Goal: Information Seeking & Learning: Learn about a topic

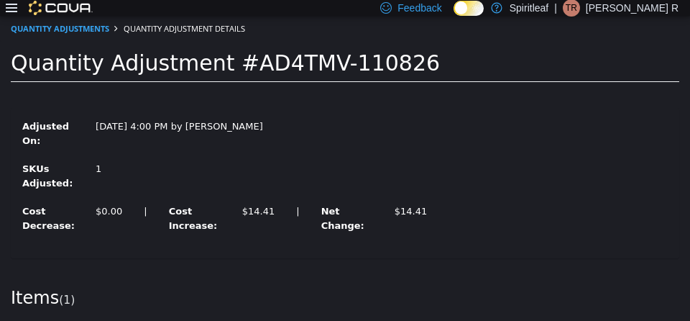
click at [6, 13] on icon at bounding box center [11, 7] width 11 height 11
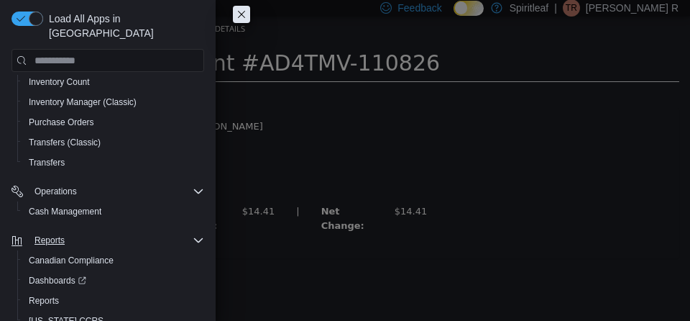
scroll to position [246, 0]
click at [50, 295] on span "Reports" at bounding box center [44, 300] width 30 height 11
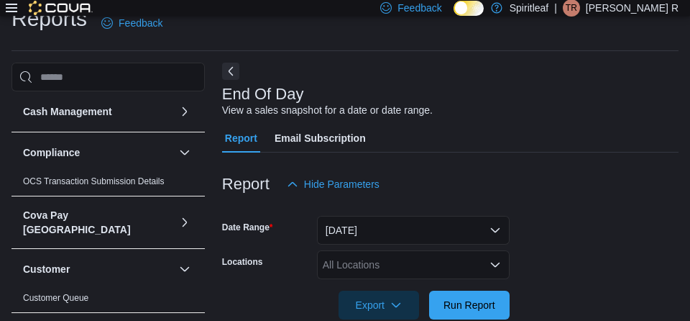
scroll to position [24, 0]
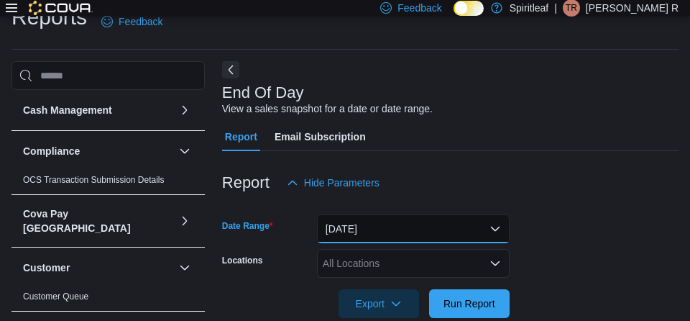
click at [343, 223] on button "[DATE]" at bounding box center [413, 228] width 193 height 29
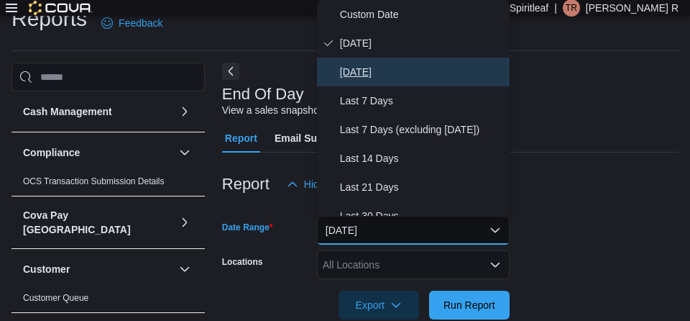
click at [382, 74] on span "[DATE]" at bounding box center [422, 71] width 164 height 17
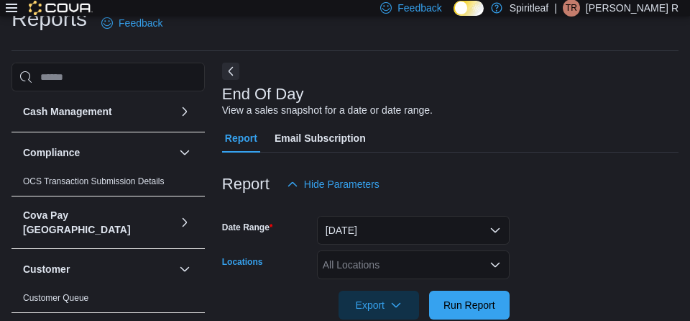
click at [345, 267] on div "All Locations" at bounding box center [413, 264] width 193 height 29
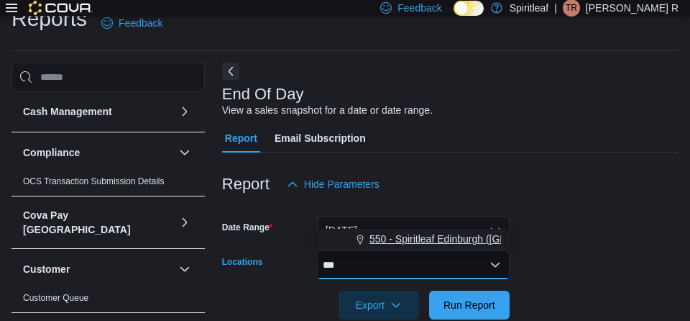
type input "***"
click at [408, 237] on span "550 - Spiritleaf Edinburgh ([GEOGRAPHIC_DATA])" at bounding box center [483, 238] width 228 height 14
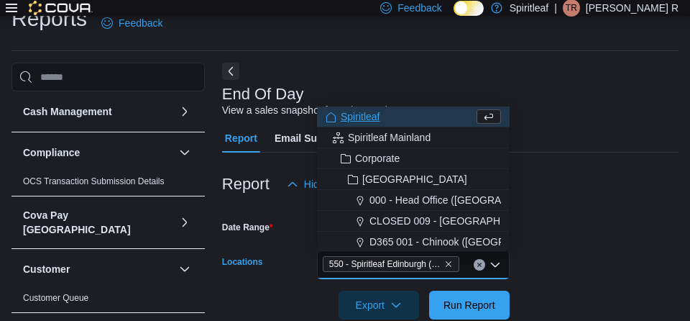
click at [619, 241] on form "Date Range Yesterday Locations 550 - Spiritleaf Edinburgh (South Guelph) Combo …" at bounding box center [450, 258] width 456 height 121
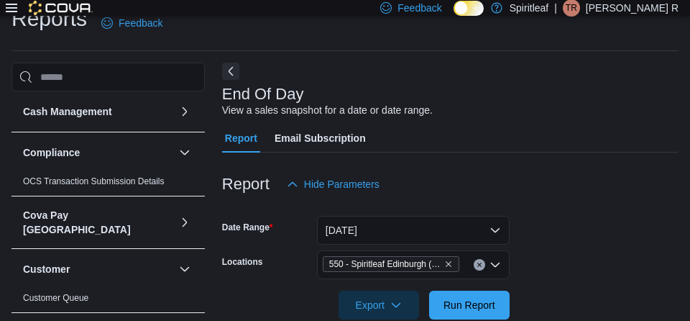
scroll to position [50, 0]
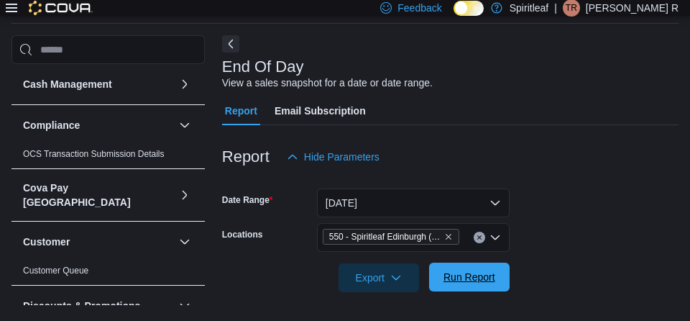
click at [483, 284] on span "Run Report" at bounding box center [469, 276] width 63 height 29
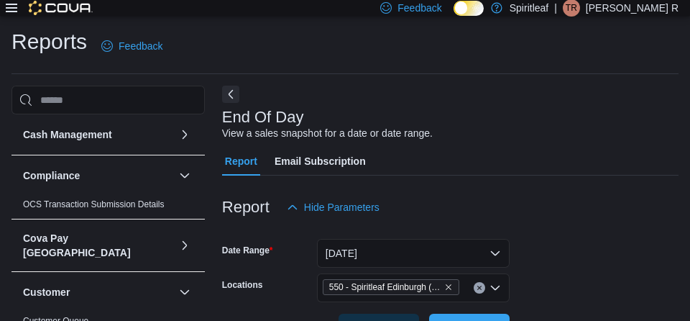
click at [540, 228] on div at bounding box center [450, 229] width 456 height 17
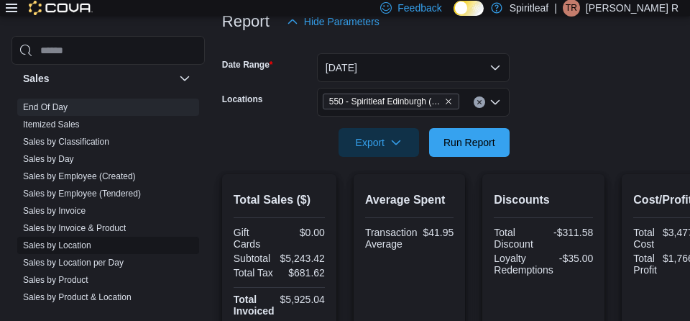
scroll to position [951, 0]
click at [68, 137] on link "Sales by Classification" at bounding box center [66, 142] width 86 height 10
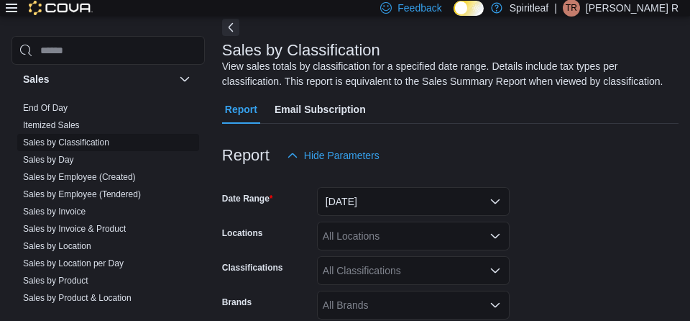
scroll to position [63, 0]
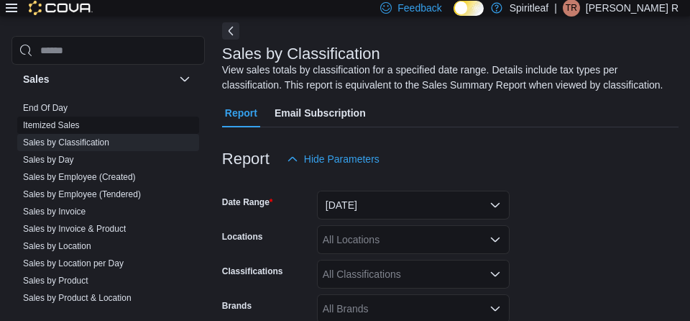
click at [75, 120] on link "Itemized Sales" at bounding box center [51, 125] width 57 height 10
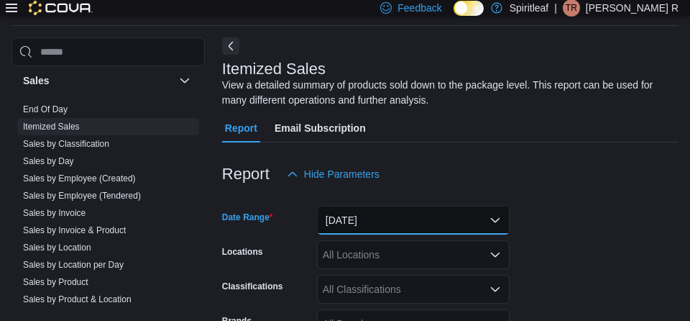
click at [396, 228] on button "[DATE]" at bounding box center [413, 220] width 193 height 29
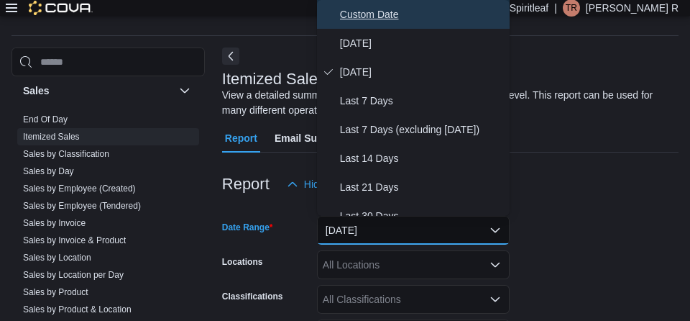
click at [407, 14] on span "Custom Date" at bounding box center [422, 14] width 164 height 17
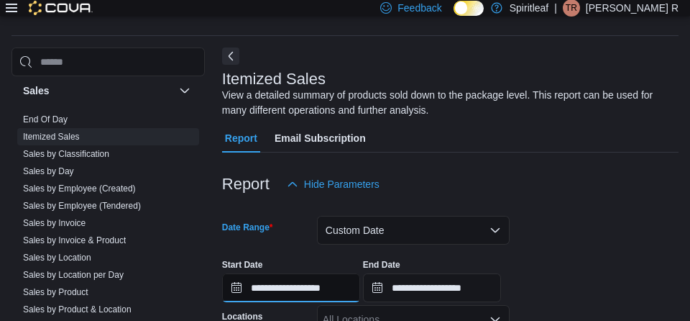
click at [304, 288] on input "**********" at bounding box center [291, 287] width 138 height 29
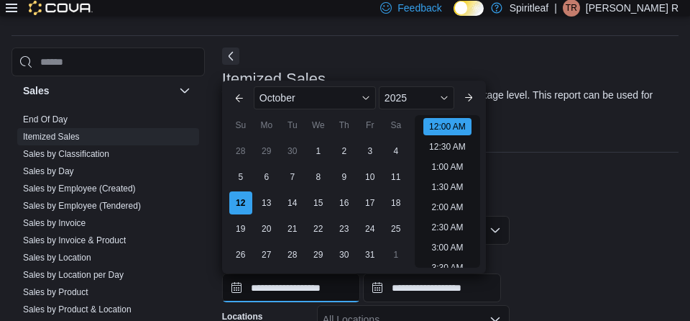
scroll to position [45, 0]
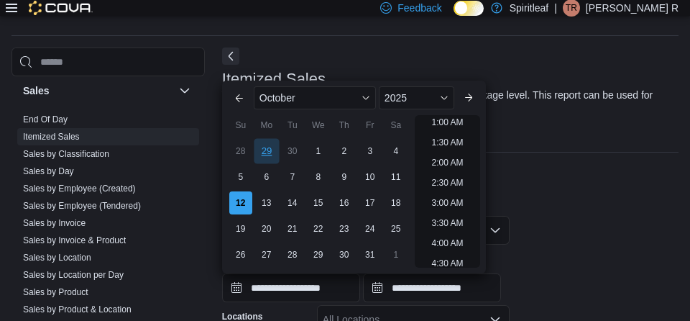
click at [269, 149] on div "29" at bounding box center [266, 151] width 25 height 25
type input "**********"
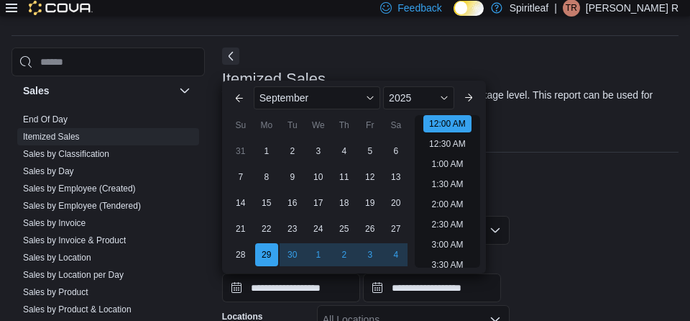
click at [611, 161] on div at bounding box center [450, 160] width 456 height 17
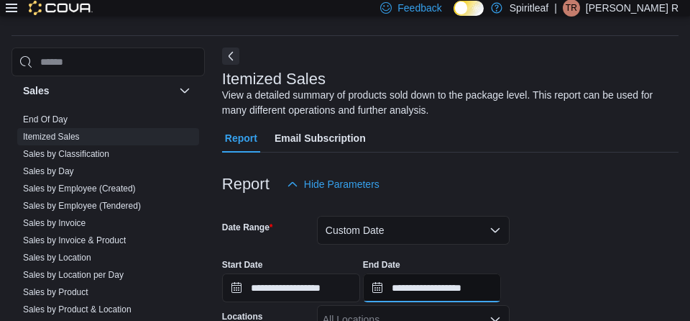
click at [430, 290] on input "**********" at bounding box center [432, 287] width 138 height 29
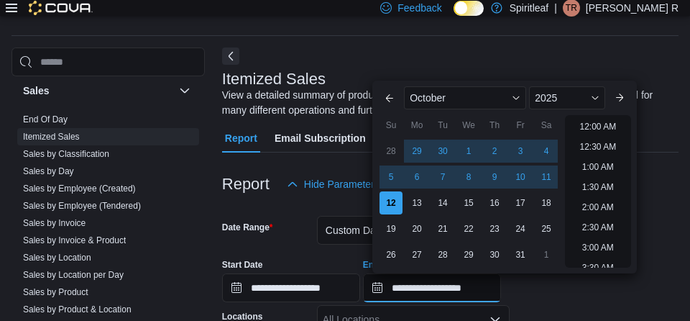
scroll to position [816, 0]
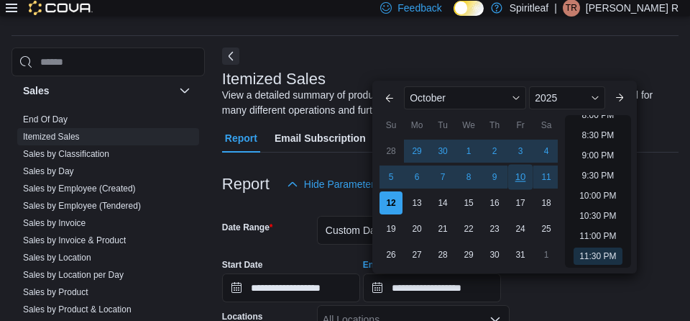
click at [519, 176] on div "10" at bounding box center [520, 177] width 25 height 25
type input "**********"
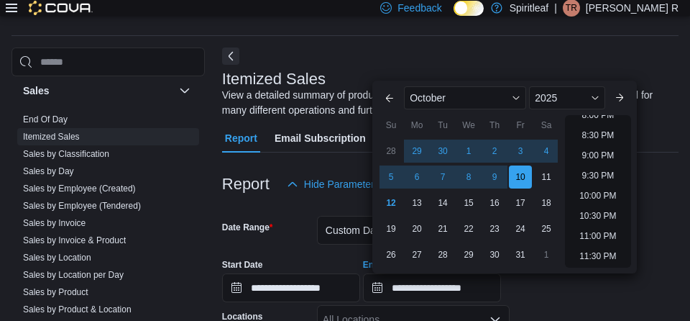
click at [648, 177] on div "Report Hide Parameters" at bounding box center [450, 184] width 456 height 29
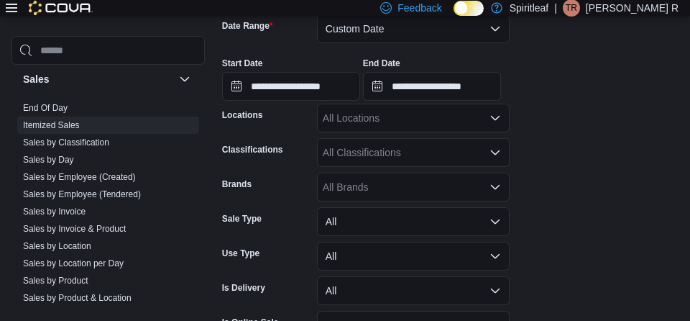
scroll to position [244, 0]
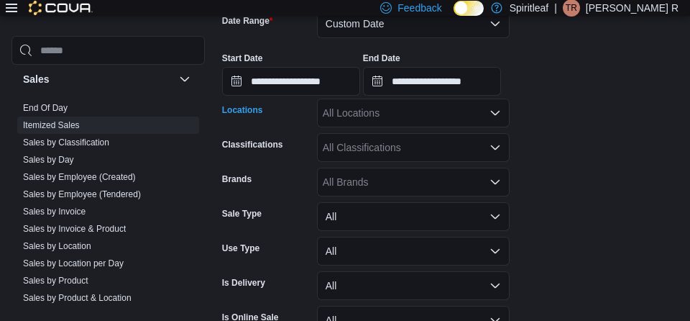
click at [421, 121] on div "All Locations" at bounding box center [413, 112] width 193 height 29
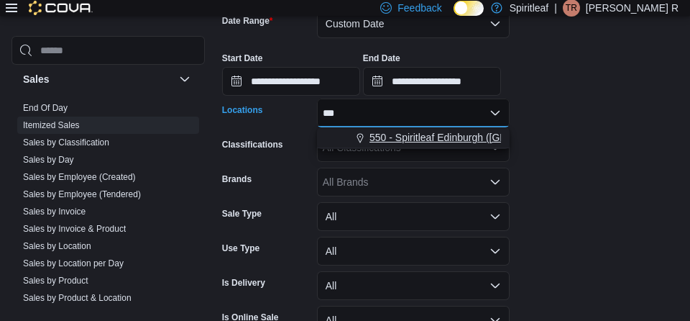
type input "***"
click at [429, 130] on span "550 - Spiritleaf Edinburgh ([GEOGRAPHIC_DATA])" at bounding box center [483, 137] width 228 height 14
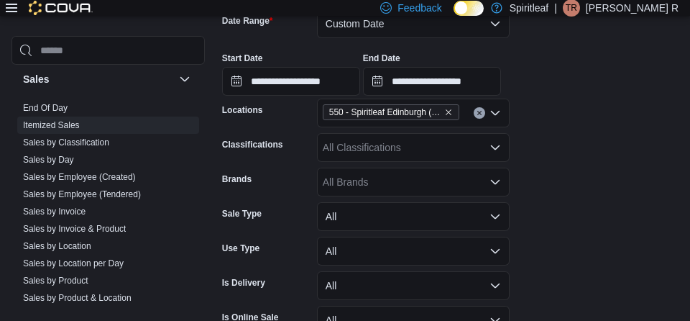
click at [537, 142] on form "**********" at bounding box center [450, 183] width 456 height 382
click at [461, 147] on div "All Classifications" at bounding box center [413, 147] width 193 height 29
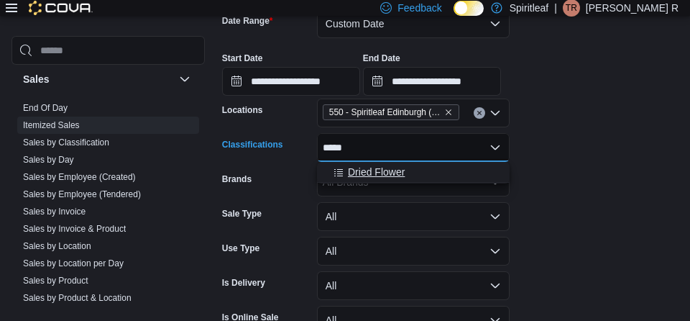
type input "*****"
click at [434, 169] on div "Dried Flower" at bounding box center [413, 172] width 175 height 14
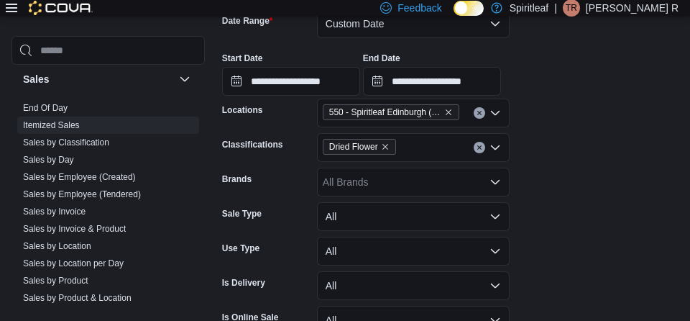
click at [535, 166] on form "**********" at bounding box center [450, 183] width 456 height 382
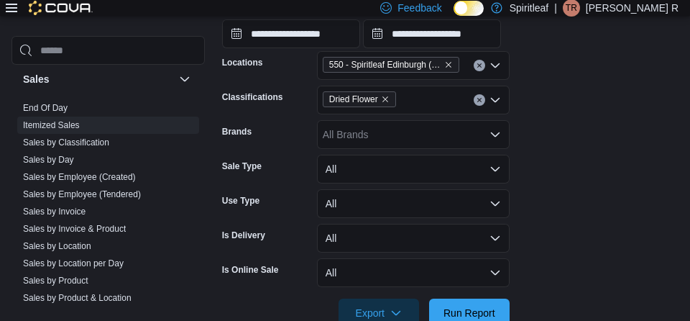
scroll to position [305, 0]
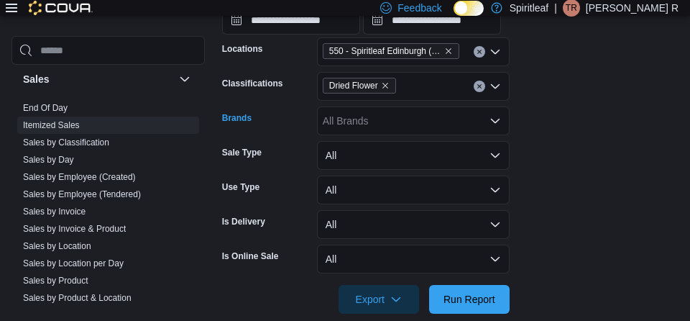
click at [444, 126] on div "All Brands" at bounding box center [413, 120] width 193 height 29
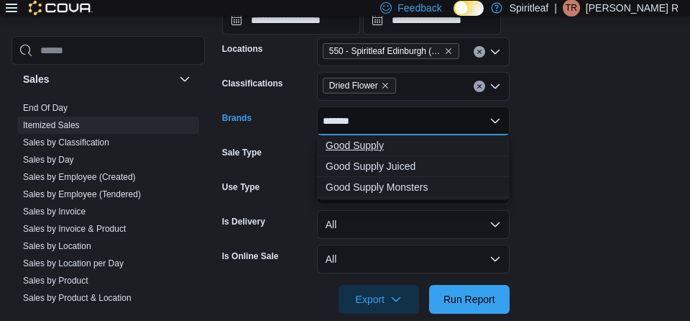
type input "*******"
click at [409, 147] on span "Good Supply" at bounding box center [413, 145] width 175 height 14
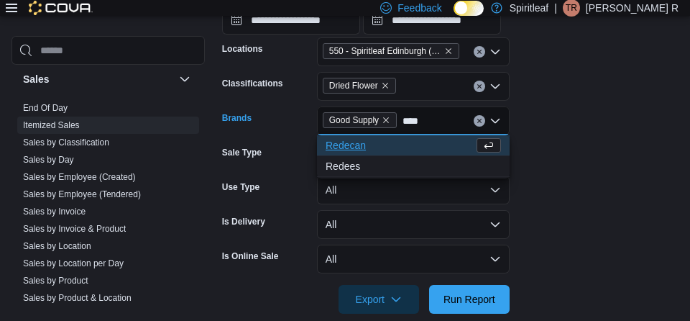
type input "****"
click at [371, 145] on span "Redecan" at bounding box center [400, 145] width 148 height 14
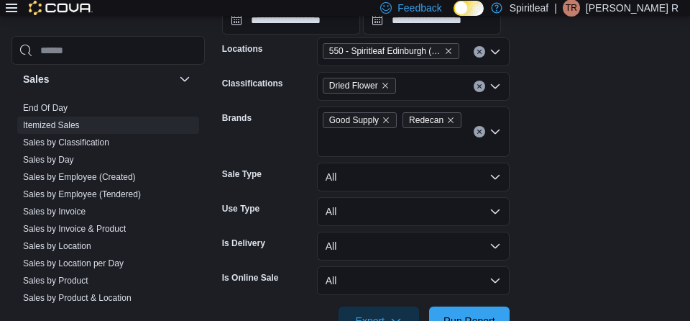
click at [652, 149] on form "**********" at bounding box center [450, 133] width 456 height 404
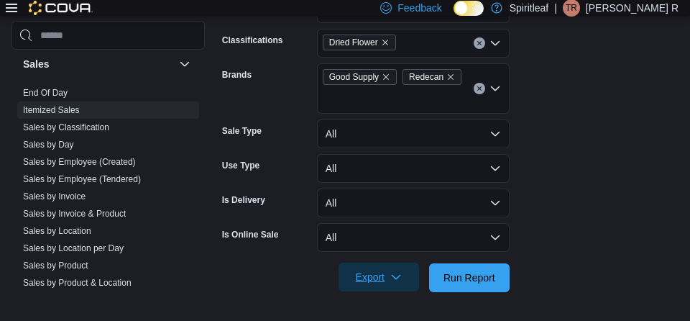
click at [397, 282] on span "Export" at bounding box center [378, 276] width 63 height 29
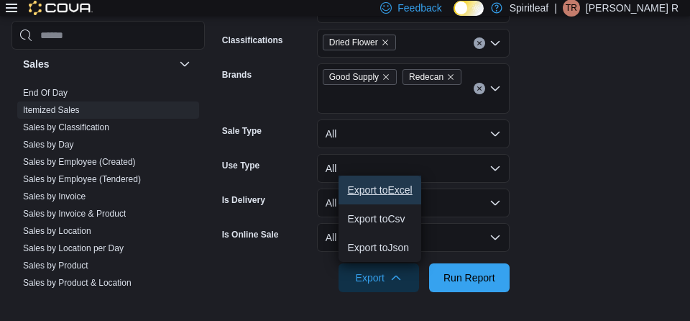
click at [391, 188] on span "Export to Excel" at bounding box center [379, 189] width 65 height 11
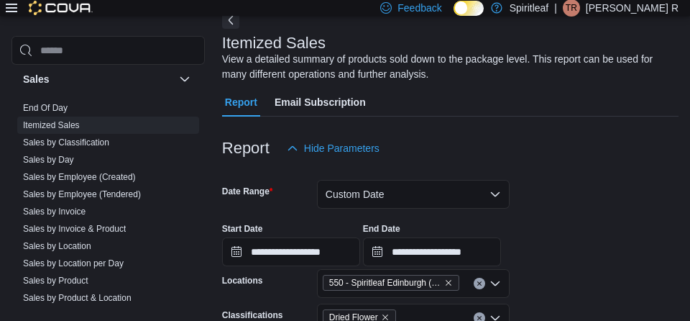
scroll to position [69, 0]
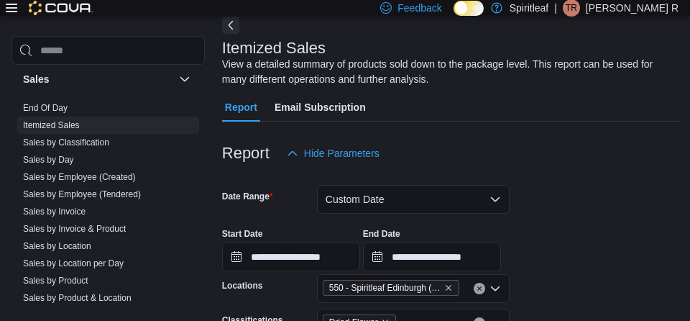
click at [15, 12] on icon at bounding box center [11, 8] width 11 height 9
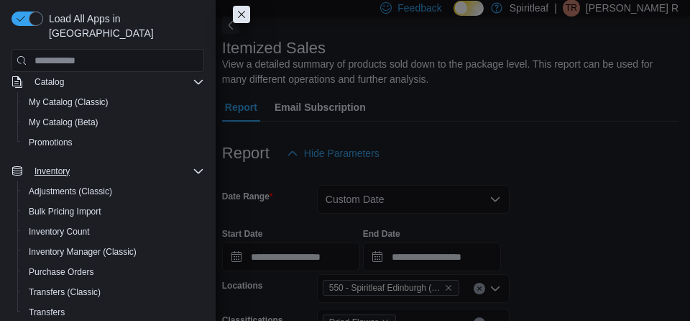
scroll to position [119, 0]
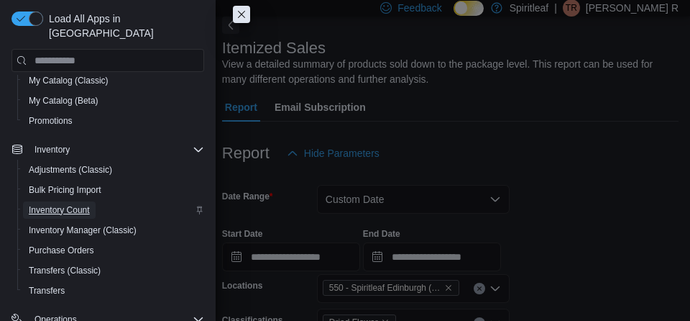
click at [73, 204] on span "Inventory Count" at bounding box center [59, 209] width 61 height 11
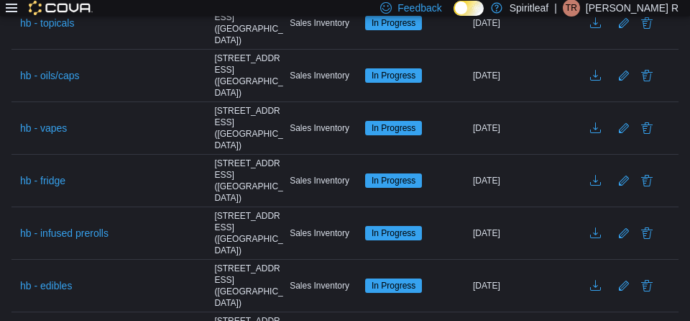
scroll to position [714, 0]
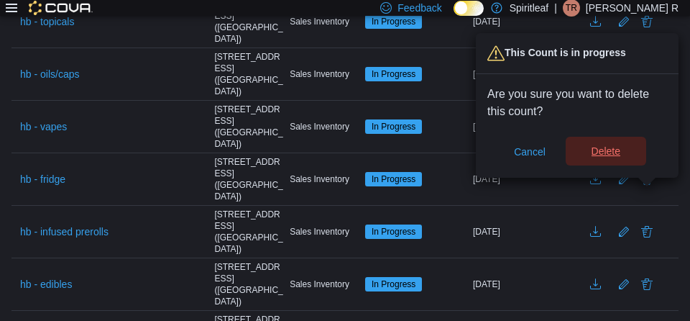
click at [607, 150] on span "Delete" at bounding box center [605, 151] width 29 height 14
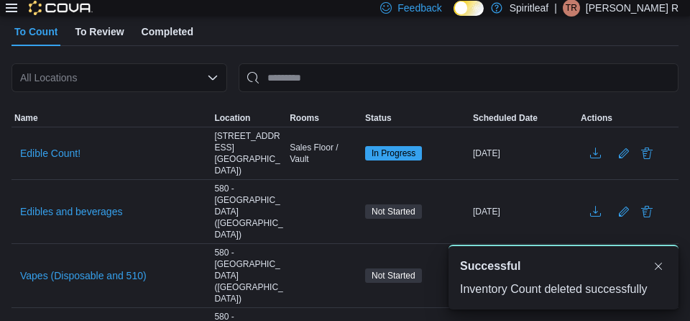
scroll to position [0, 0]
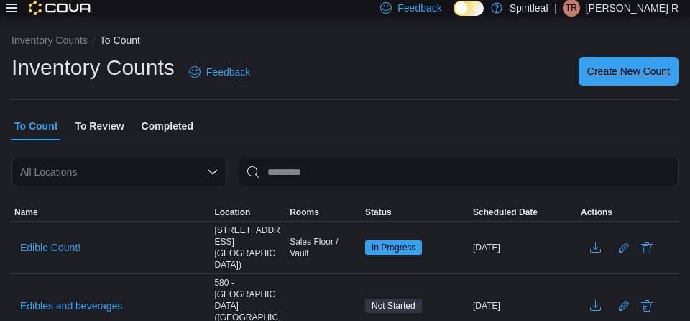
click at [634, 73] on span "Create New Count" at bounding box center [628, 71] width 83 height 14
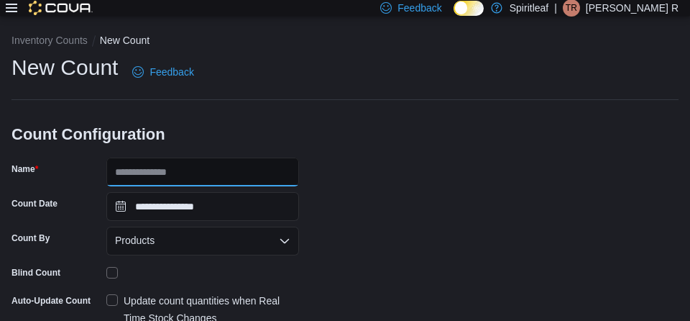
click at [223, 167] on input "Name" at bounding box center [202, 171] width 193 height 29
type input "*********"
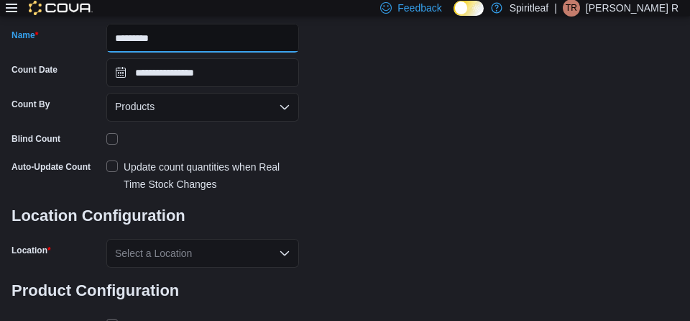
scroll to position [137, 0]
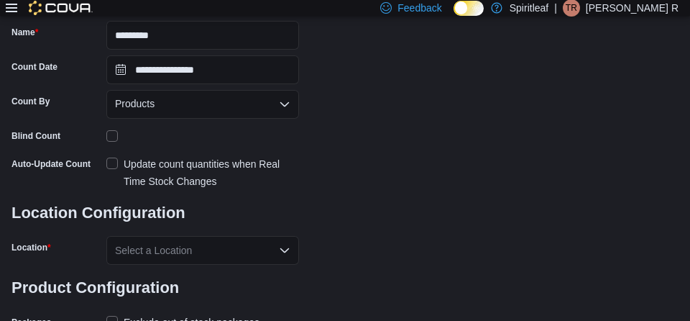
click at [183, 179] on div "Update count quantities when Real Time Stock Changes" at bounding box center [211, 172] width 175 height 34
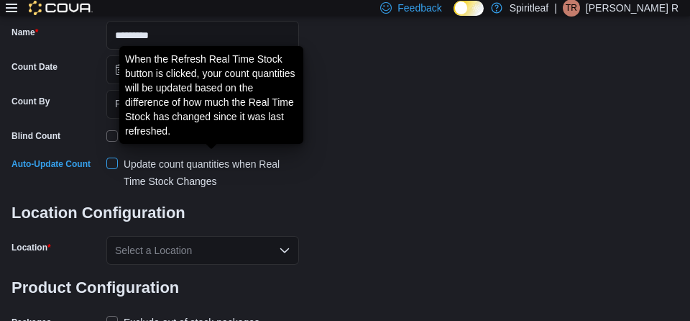
scroll to position [189, 0]
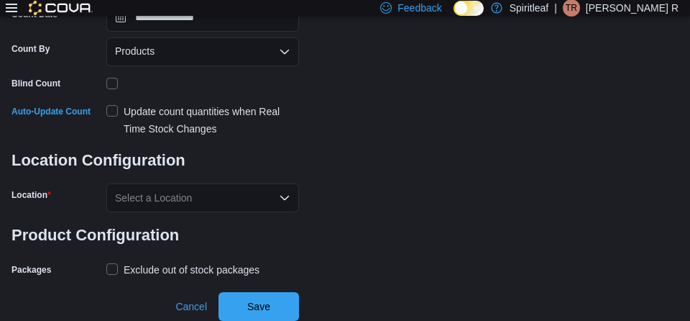
click at [185, 190] on div "Select a Location" at bounding box center [202, 197] width 193 height 29
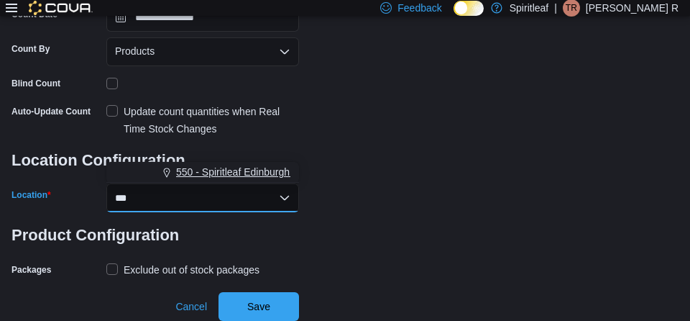
type input "***"
click at [188, 170] on span "550 - Spiritleaf Edinburgh ([GEOGRAPHIC_DATA])" at bounding box center [290, 172] width 228 height 14
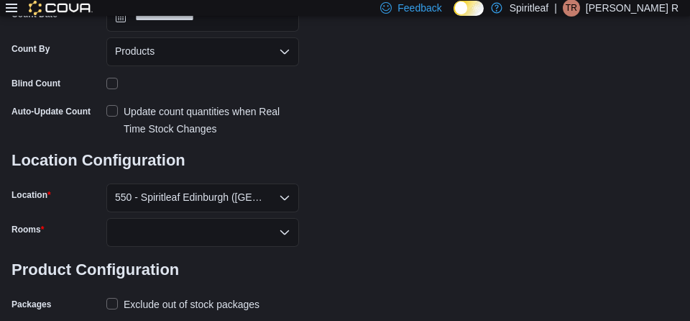
click at [295, 147] on h3 "Location Configuration" at bounding box center [154, 160] width 287 height 46
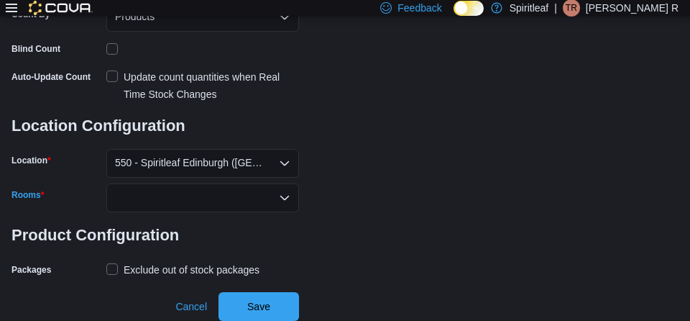
click at [248, 193] on div at bounding box center [202, 197] width 193 height 29
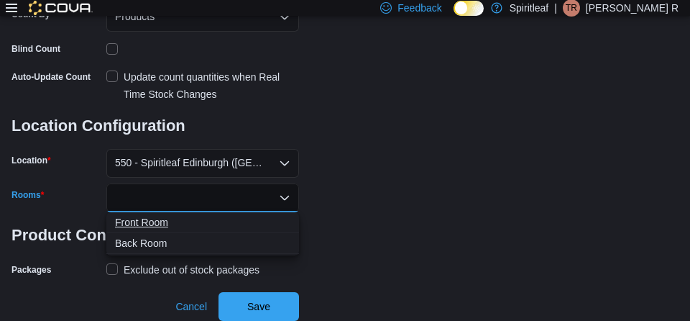
click at [220, 218] on span "Front Room" at bounding box center [202, 222] width 175 height 14
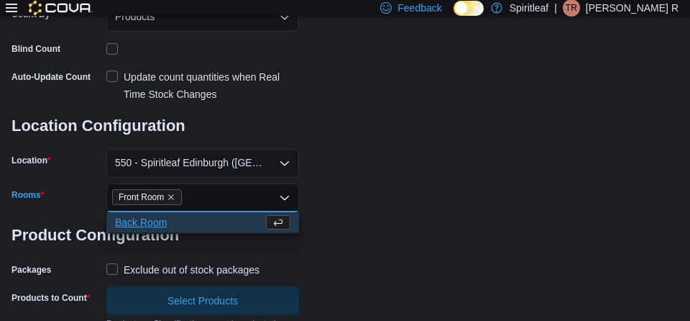
click at [188, 266] on div "Exclude out of stock packages" at bounding box center [192, 269] width 136 height 17
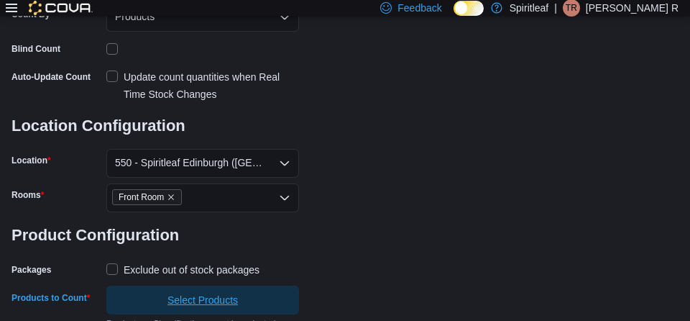
click at [216, 301] on span "Select Products" at bounding box center [202, 299] width 70 height 14
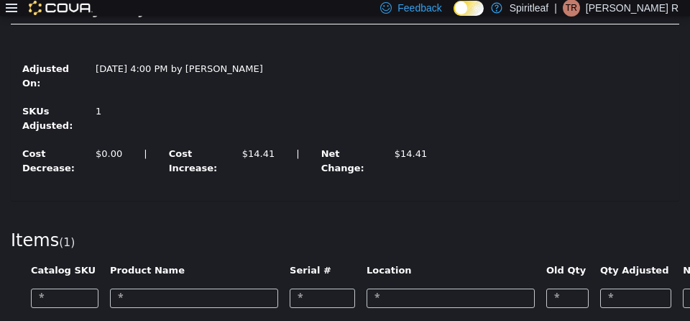
scroll to position [93, 0]
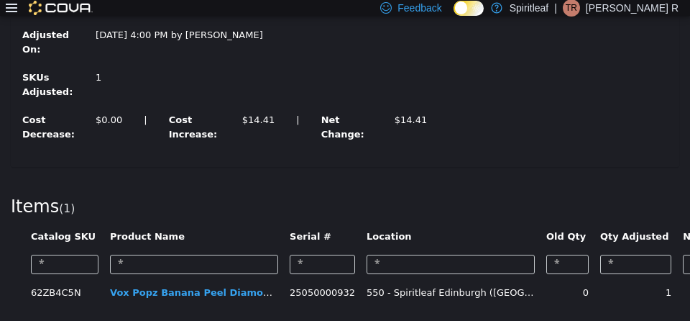
click at [11, 6] on icon at bounding box center [11, 7] width 11 height 11
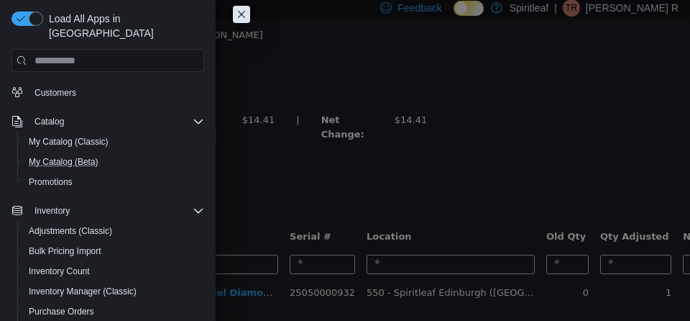
scroll to position [246, 0]
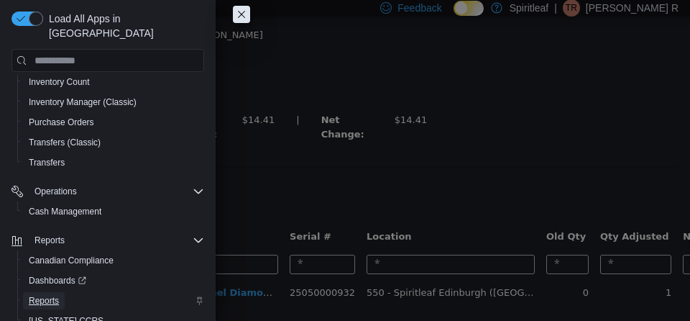
click at [53, 295] on span "Reports" at bounding box center [44, 300] width 30 height 11
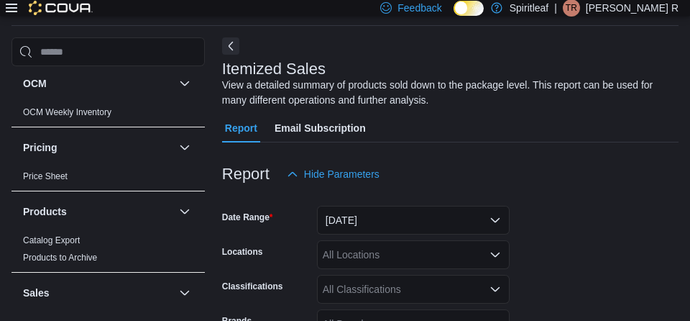
scroll to position [750, 0]
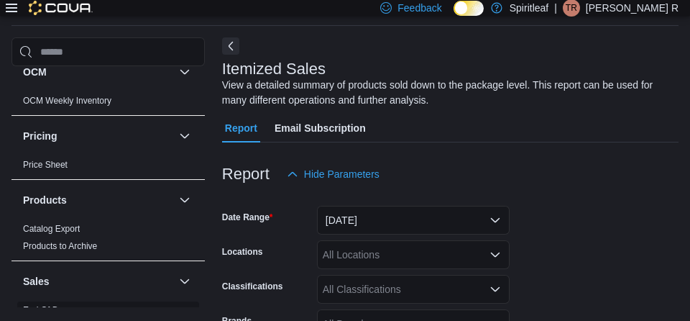
click at [57, 305] on link "End Of Day" at bounding box center [45, 310] width 45 height 10
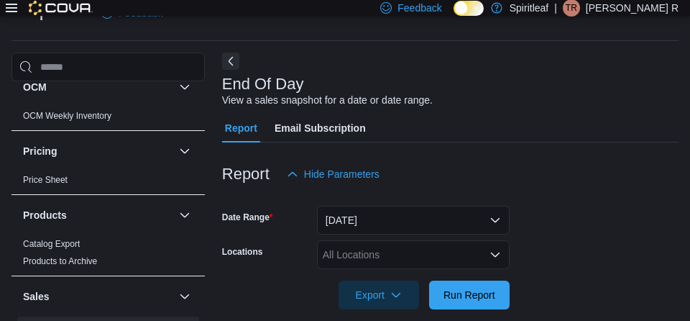
scroll to position [33, 0]
click at [334, 255] on div "All Locations" at bounding box center [413, 254] width 193 height 29
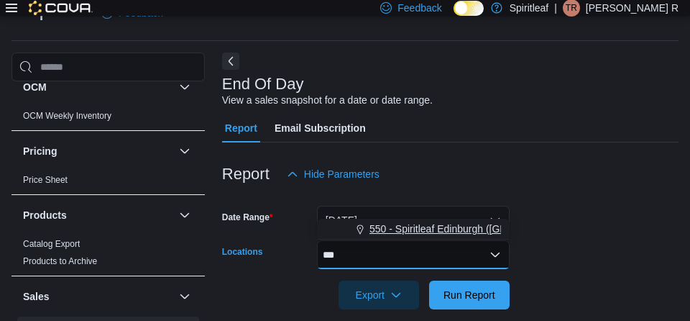
type input "***"
click at [410, 226] on span "550 - Spiritleaf Edinburgh ([GEOGRAPHIC_DATA])" at bounding box center [483, 228] width 228 height 14
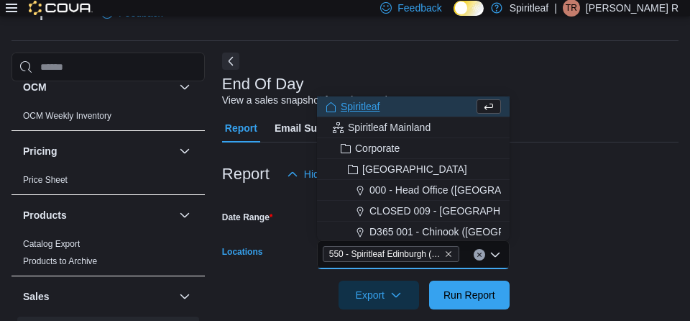
click at [540, 218] on form "Date Range [DATE] Locations 550 - [GEOGRAPHIC_DATA] ([GEOGRAPHIC_DATA]) Combo b…" at bounding box center [450, 248] width 456 height 121
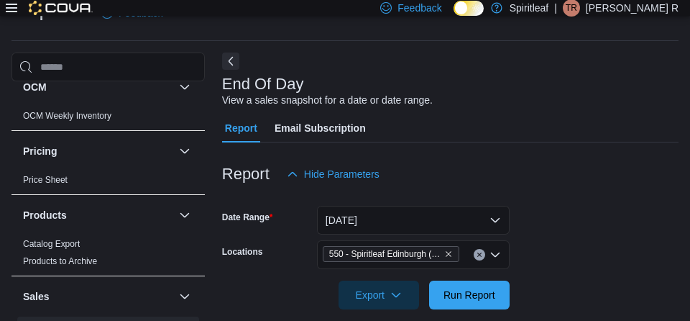
scroll to position [50, 0]
